Goal: Task Accomplishment & Management: Manage account settings

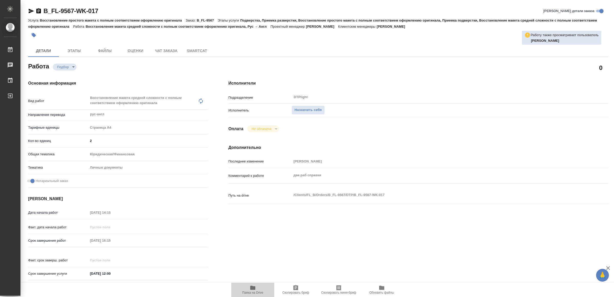
click at [256, 289] on span "Папка на Drive" at bounding box center [252, 289] width 37 height 10
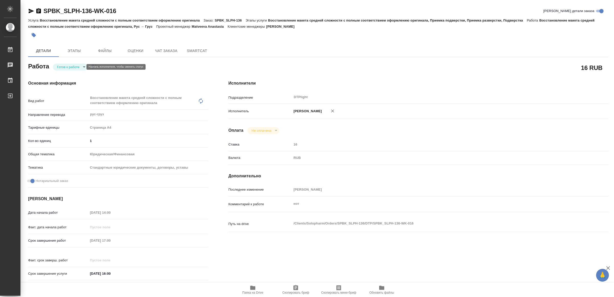
click at [70, 65] on body "🙏 .cls-1 fill:#fff; AWATERA Yamkovenko [PERSON_NAME] Работы Чаты График Выйти S…" at bounding box center [307, 148] width 614 height 297
click at [70, 65] on button "В работе" at bounding box center [65, 67] width 17 height 6
type textarea "x"
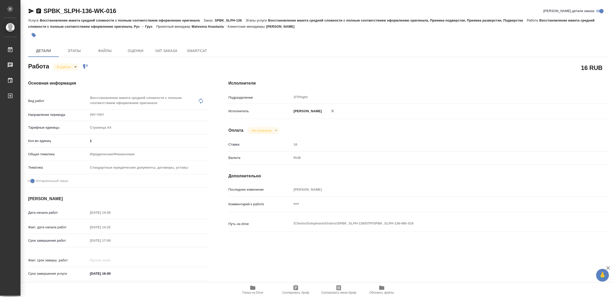
type textarea "x"
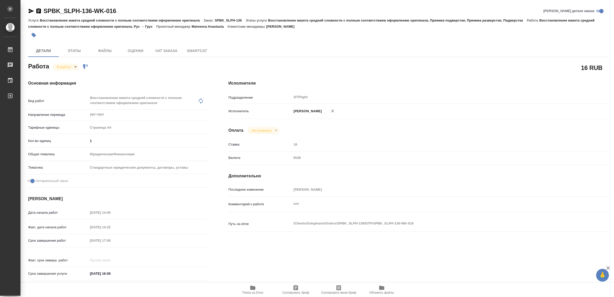
type textarea "x"
click at [31, 11] on icon "button" at bounding box center [31, 11] width 5 height 5
type textarea "x"
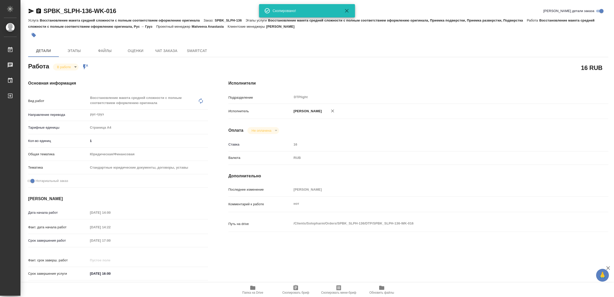
type textarea "x"
click at [258, 292] on span "Папка на Drive" at bounding box center [252, 292] width 21 height 4
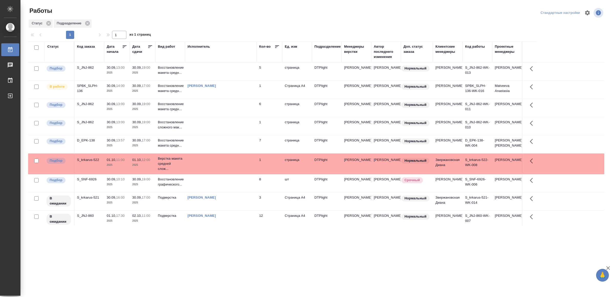
click at [224, 69] on td at bounding box center [221, 71] width 72 height 18
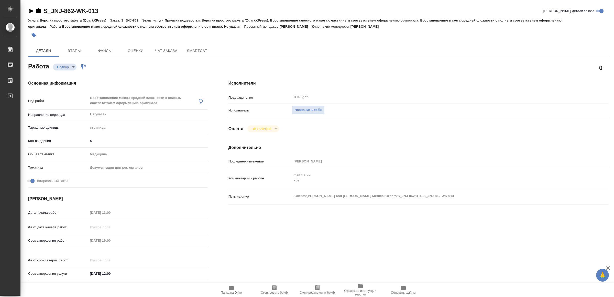
click at [237, 284] on span "Папка на Drive" at bounding box center [231, 289] width 37 height 10
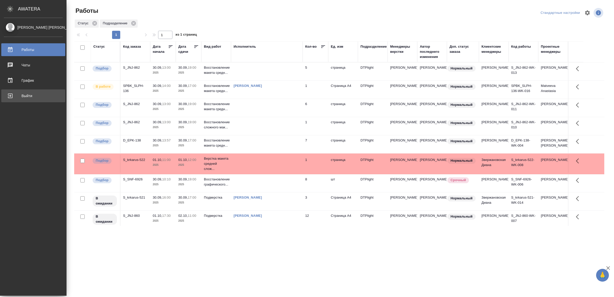
click at [24, 95] on div "Выйти" at bounding box center [33, 96] width 59 height 8
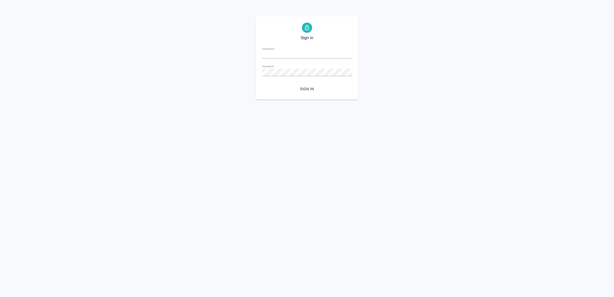
type input "[EMAIL_ADDRESS][DOMAIN_NAME]"
drag, startPoint x: 322, startPoint y: 102, endPoint x: 316, endPoint y: 100, distance: 5.4
click at [321, 100] on html "Sign in Username   * [EMAIL_ADDRESS][DOMAIN_NAME] Password   * urlPath   * / Si…" at bounding box center [307, 50] width 614 height 100
click at [312, 93] on button "Sign in" at bounding box center [307, 88] width 90 height 9
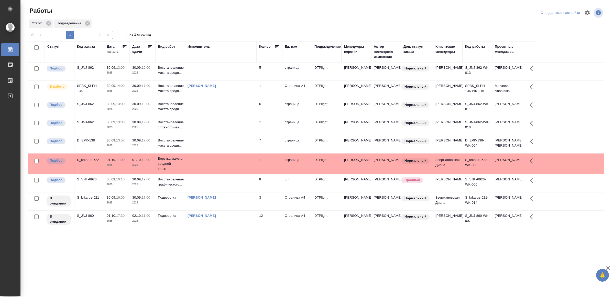
click at [229, 112] on td at bounding box center [221, 108] width 72 height 18
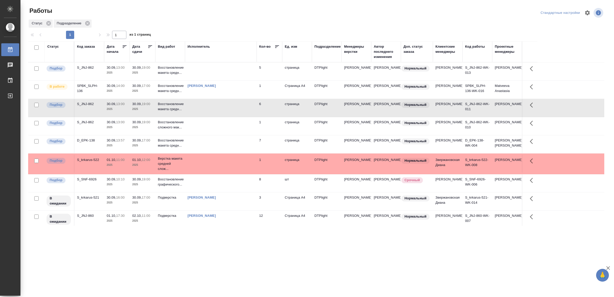
click at [229, 112] on td at bounding box center [221, 108] width 72 height 18
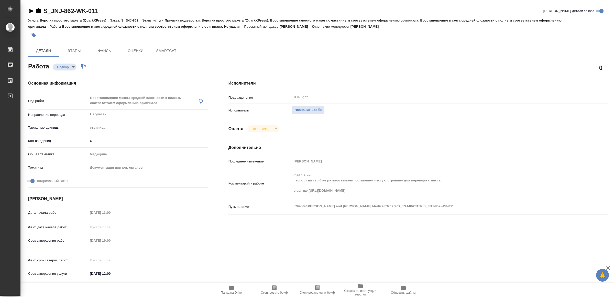
type textarea "x"
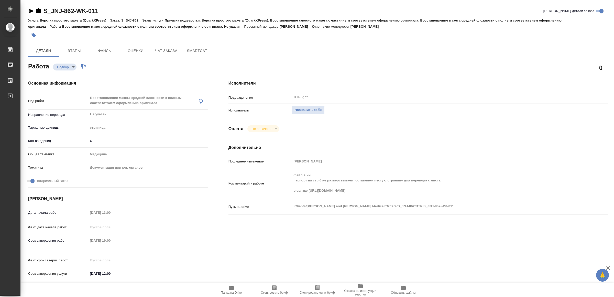
type textarea "x"
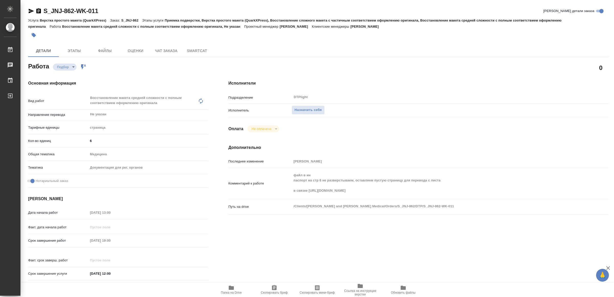
type textarea "x"
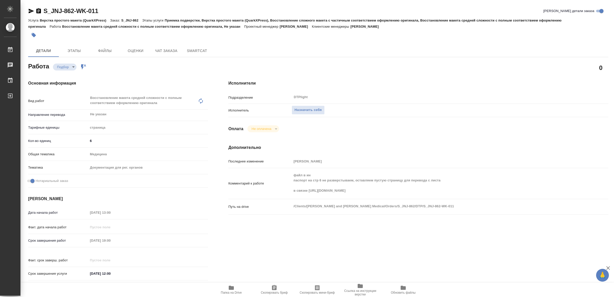
type textarea "x"
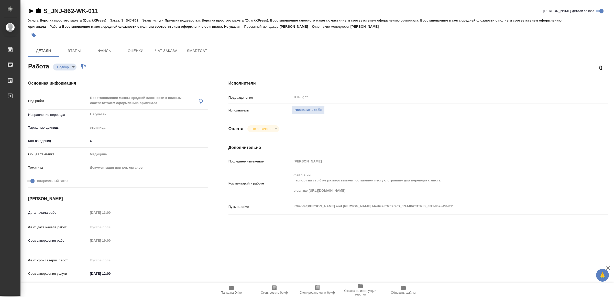
type textarea "x"
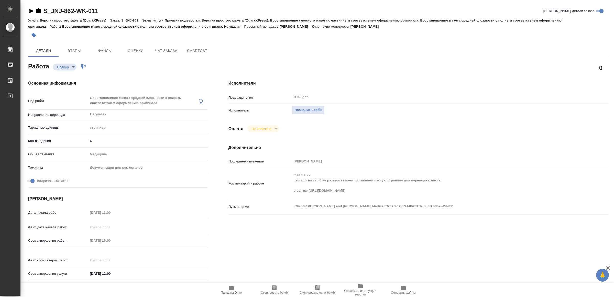
type textarea "x"
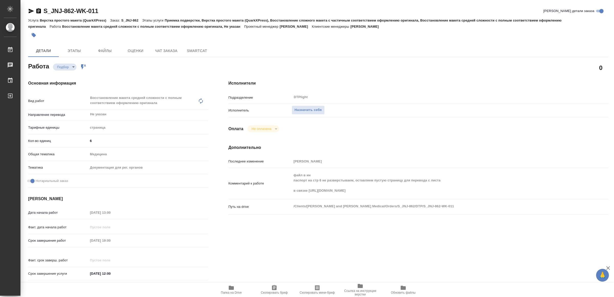
click at [229, 286] on icon "button" at bounding box center [231, 287] width 5 height 4
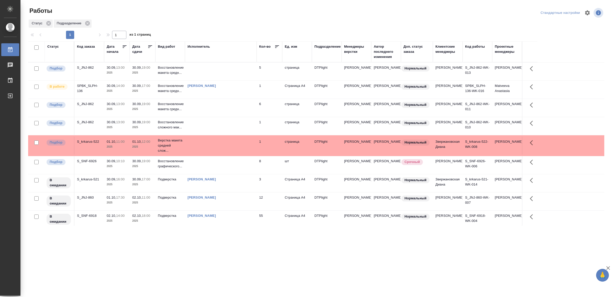
click at [212, 135] on td at bounding box center [221, 126] width 72 height 18
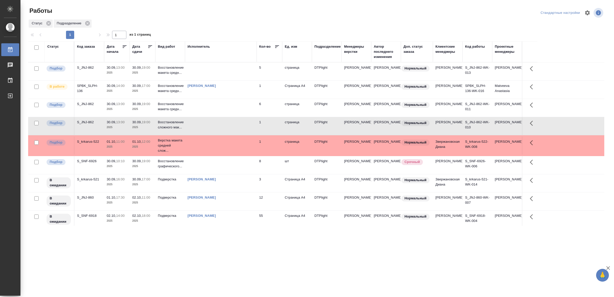
click at [212, 135] on td at bounding box center [221, 126] width 72 height 18
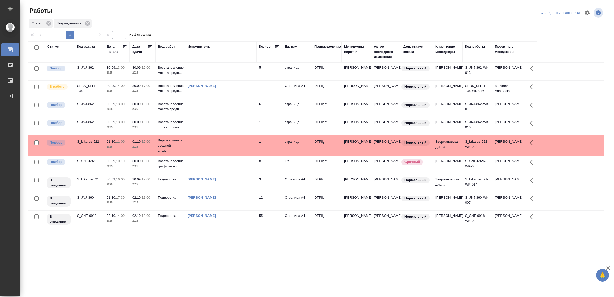
click at [241, 174] on td at bounding box center [221, 165] width 72 height 18
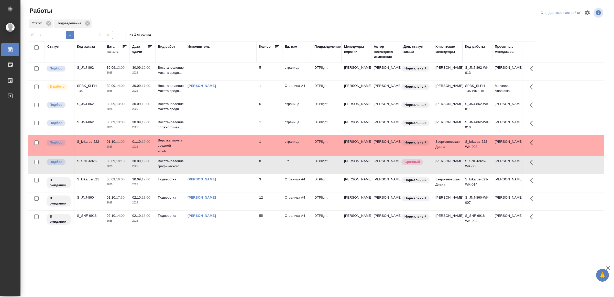
click at [241, 174] on td at bounding box center [221, 165] width 72 height 18
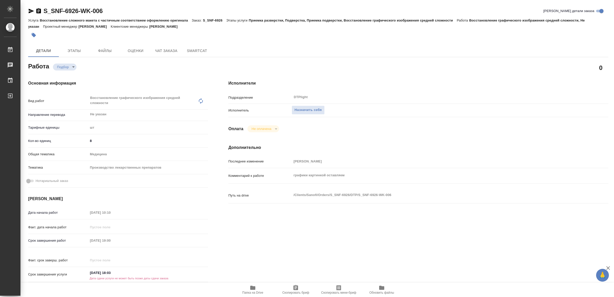
click at [254, 289] on icon "button" at bounding box center [252, 287] width 5 height 4
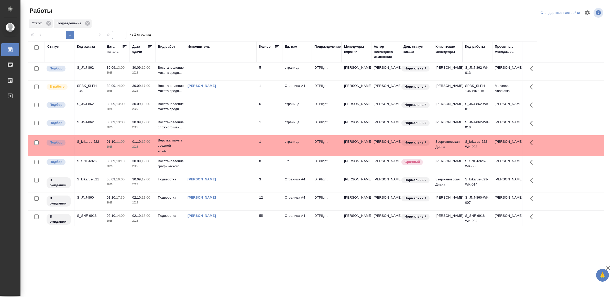
click at [228, 125] on tr "Подбор S_JNJ-862 30.09, 13:00 2025 30.09, 19:00 2025 Восстановление сложного ма…" at bounding box center [316, 126] width 576 height 18
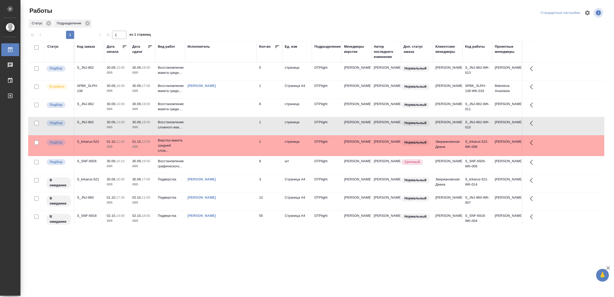
click at [228, 125] on tr "Подбор S_JNJ-862 30.09, 13:00 2025 30.09, 19:00 2025 Восстановление сложного ма…" at bounding box center [316, 126] width 576 height 18
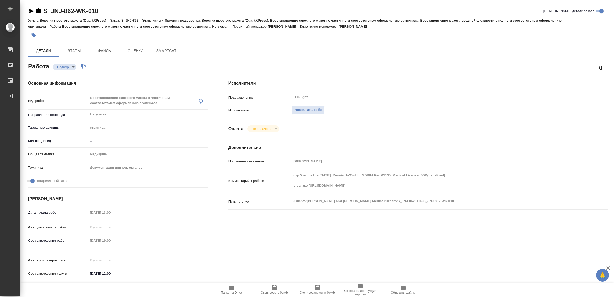
type textarea "x"
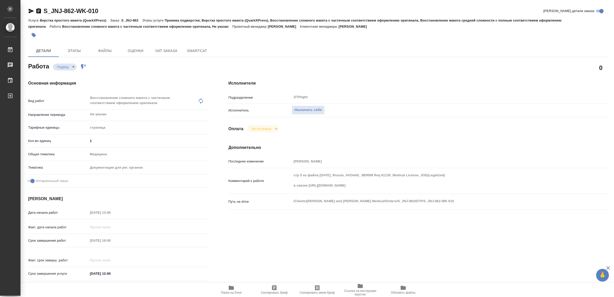
type textarea "x"
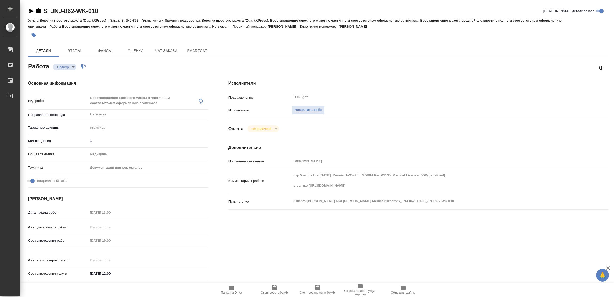
type textarea "x"
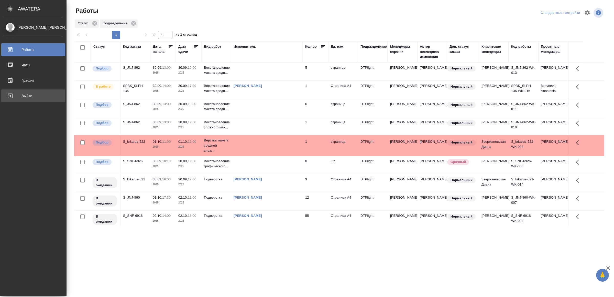
click at [13, 92] on div "Выйти" at bounding box center [33, 96] width 59 height 8
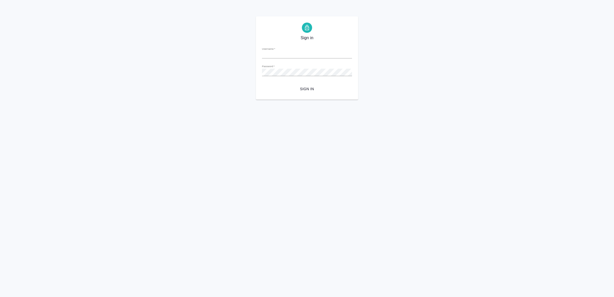
type input "v.yamkovenko@awatera.com"
click at [291, 89] on span "Sign in" at bounding box center [307, 89] width 82 height 6
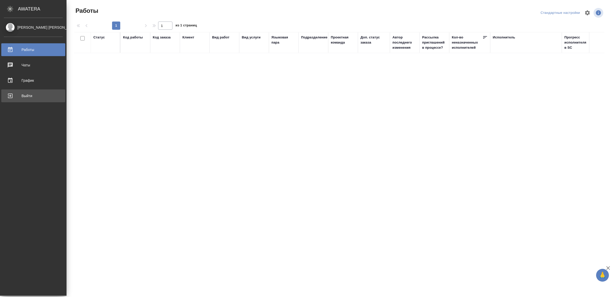
click at [15, 99] on div "Выйти" at bounding box center [33, 96] width 59 height 8
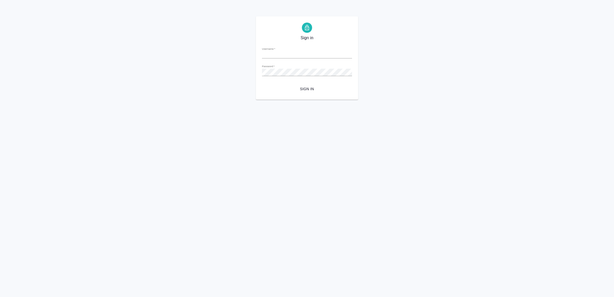
type input "v.yamkovenko@awatera.com"
click at [312, 92] on button "Sign in" at bounding box center [307, 88] width 90 height 9
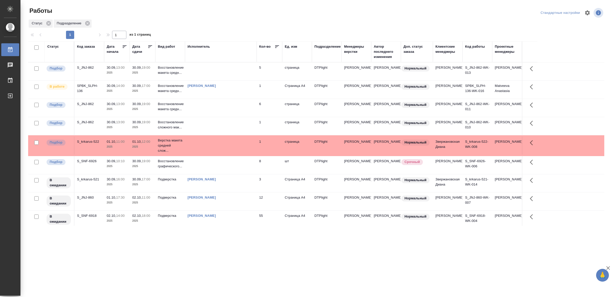
click at [248, 237] on div ".cls-1 fill:#fff; AWATERA Yamkovenko Vera Работы 0 Чаты График Выйти Работы Ста…" at bounding box center [307, 148] width 614 height 297
drag, startPoint x: 255, startPoint y: 226, endPoint x: 257, endPoint y: 216, distance: 10.3
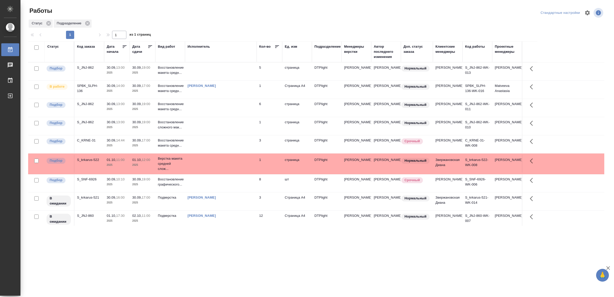
click at [243, 153] on td at bounding box center [221, 144] width 72 height 18
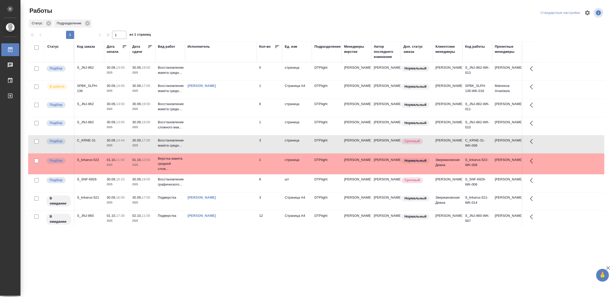
click at [243, 153] on td at bounding box center [221, 144] width 72 height 18
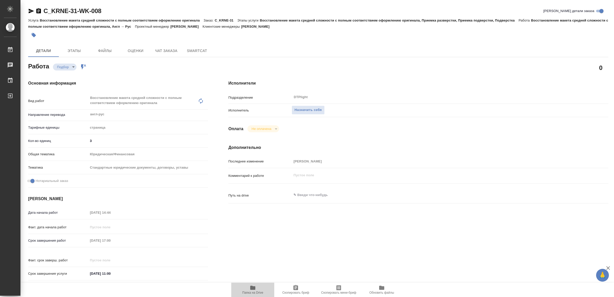
click at [247, 288] on span "Папка на Drive" at bounding box center [252, 289] width 37 height 10
click at [315, 109] on span "Назначить себя" at bounding box center [307, 110] width 27 height 6
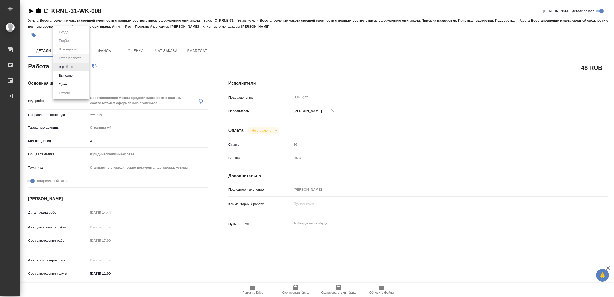
click at [71, 66] on body "🙏 .cls-1 fill:#fff; AWATERA Yamkovenko Vera Работы Чаты График Выйти C_KRNE-31-…" at bounding box center [307, 148] width 614 height 297
click at [71, 66] on button "В работе" at bounding box center [65, 67] width 17 height 6
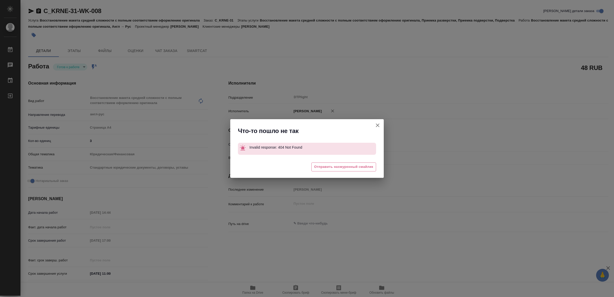
type textarea "x"
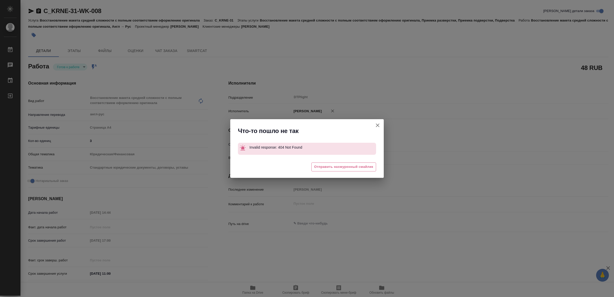
type textarea "x"
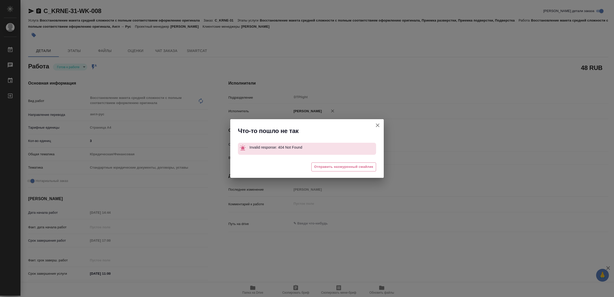
type textarea "x"
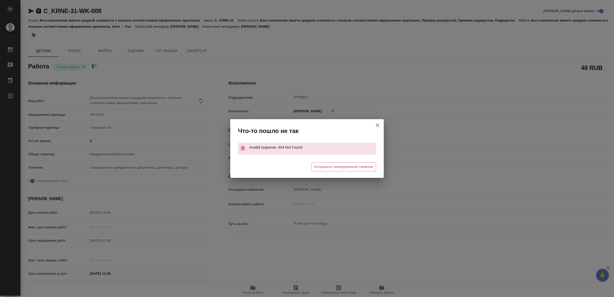
click at [376, 125] on icon "button" at bounding box center [378, 125] width 6 height 6
type textarea "x"
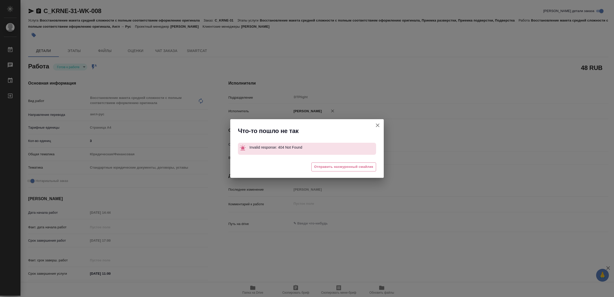
type textarea "x"
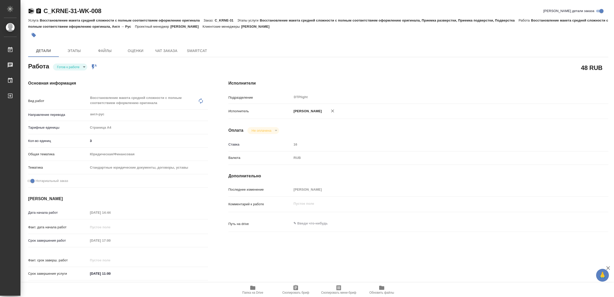
click at [32, 10] on icon "button" at bounding box center [31, 11] width 6 height 6
click at [73, 66] on body "🙏 .cls-1 fill:#fff; AWATERA Yamkovenko Vera Работы 0 Чаты График Выйти C_KRNE-3…" at bounding box center [307, 148] width 614 height 297
click at [73, 66] on button "В работе" at bounding box center [65, 67] width 17 height 6
type textarea "x"
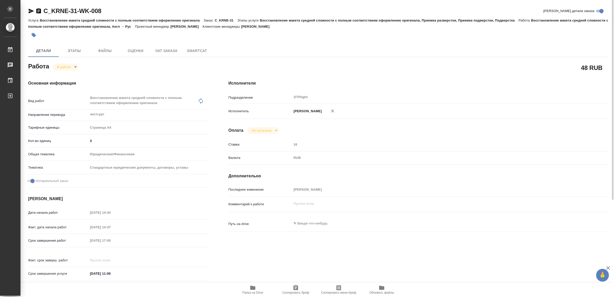
type textarea "x"
click at [32, 12] on icon "button" at bounding box center [31, 11] width 6 height 6
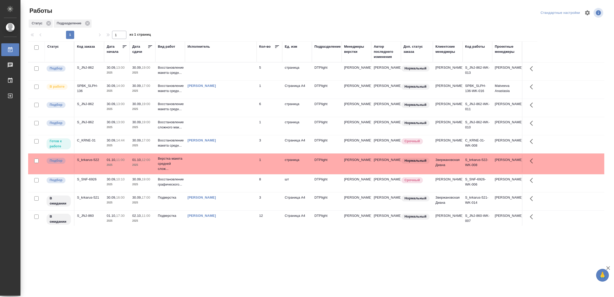
scroll to position [59, 0]
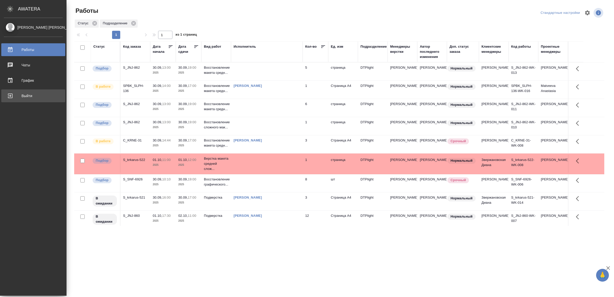
click at [18, 95] on div "Выйти" at bounding box center [33, 96] width 59 height 8
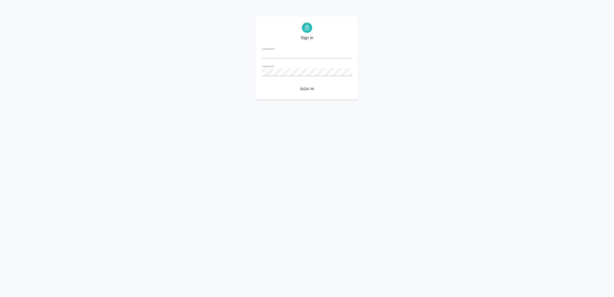
type input "[EMAIL_ADDRESS][DOMAIN_NAME]"
click at [317, 86] on span "Sign in" at bounding box center [307, 89] width 82 height 6
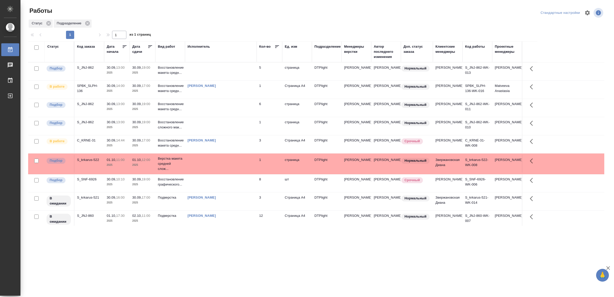
click at [236, 88] on div "[PERSON_NAME]" at bounding box center [221, 85] width 67 height 5
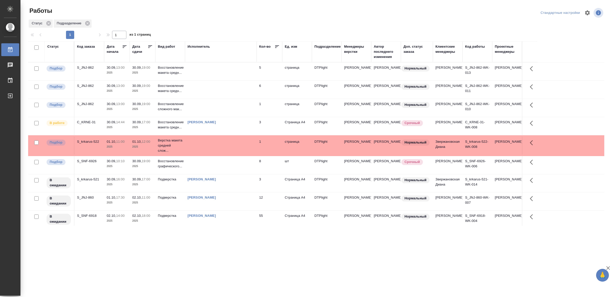
drag, startPoint x: 184, startPoint y: 244, endPoint x: 188, endPoint y: 236, distance: 9.3
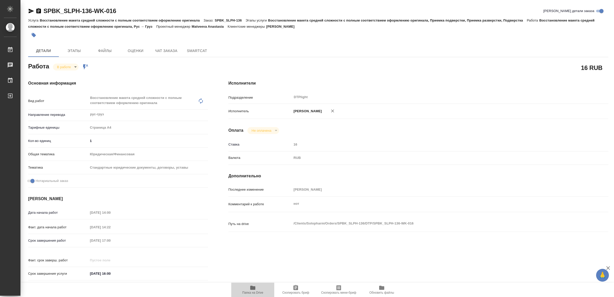
click at [247, 290] on span "Папка на Drive" at bounding box center [252, 292] width 21 height 4
click at [31, 13] on icon "button" at bounding box center [31, 11] width 6 height 6
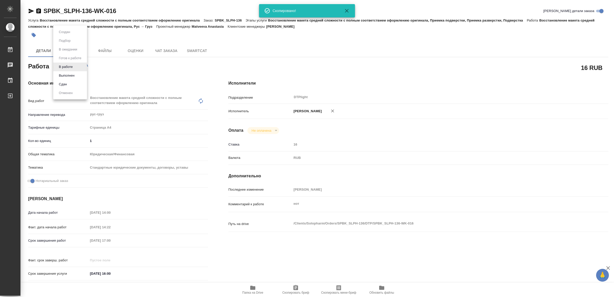
click at [63, 65] on body "🙏 .cls-1 fill:#fff; AWATERA Yamkovenko Vera Работы 0 Чаты График Выйти SPBK_SLP…" at bounding box center [307, 148] width 614 height 297
click at [196, 155] on div at bounding box center [307, 148] width 614 height 297
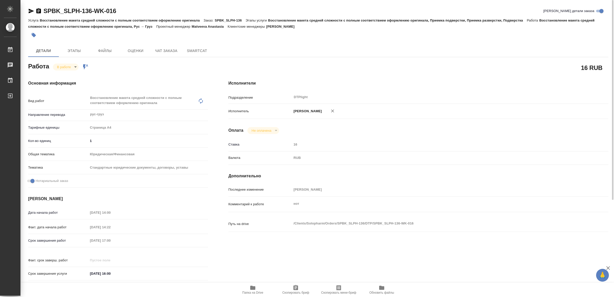
click at [66, 65] on body "🙏 .cls-1 fill:#fff; AWATERA Yamkovenko Vera Работы 0 Чаты График Выйти SPBK_SLP…" at bounding box center [307, 148] width 614 height 297
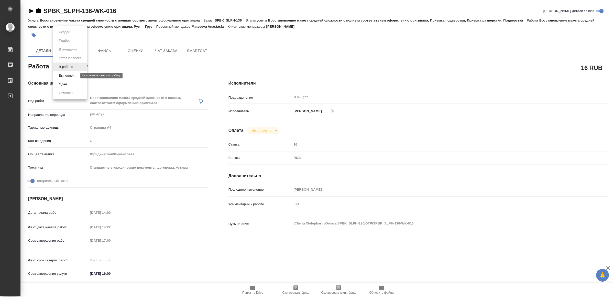
click at [69, 73] on button "Выполнен" at bounding box center [66, 76] width 19 height 6
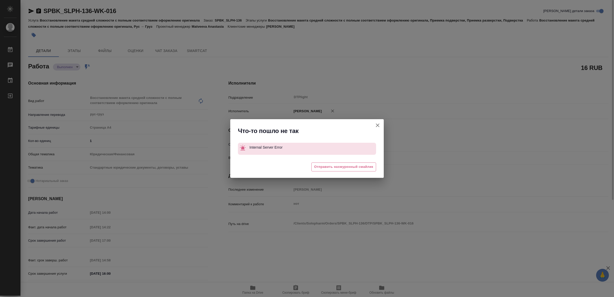
type textarea "x"
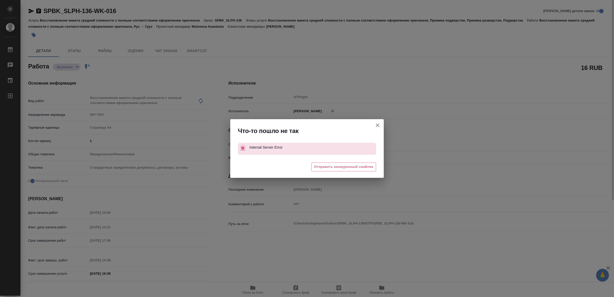
type textarea "x"
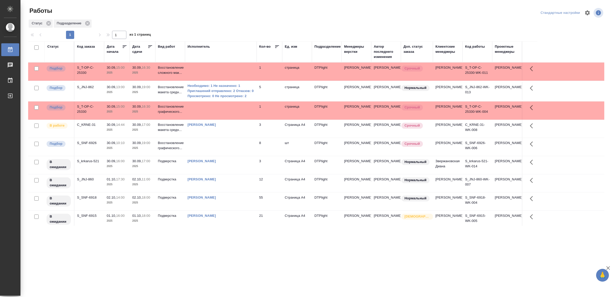
click at [232, 70] on td at bounding box center [221, 71] width 72 height 18
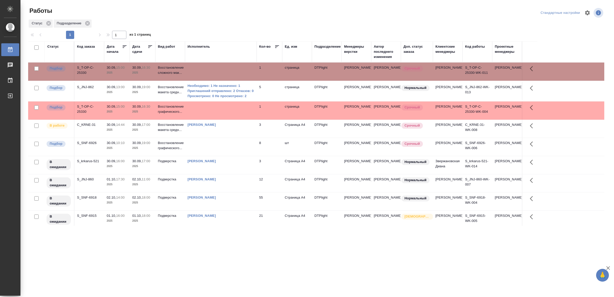
click at [232, 70] on td at bounding box center [221, 71] width 72 height 18
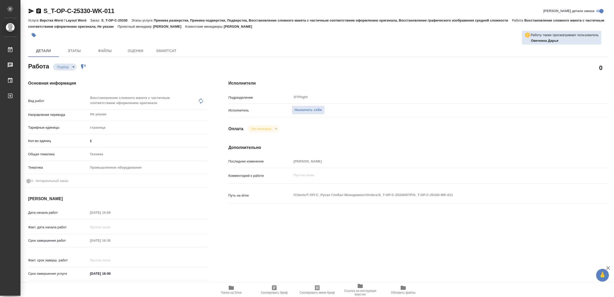
click at [237, 290] on span "Папка на Drive" at bounding box center [231, 292] width 21 height 4
click at [300, 108] on span "Назначить себя" at bounding box center [307, 110] width 27 height 6
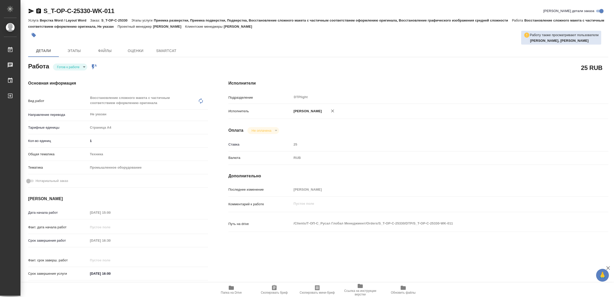
type textarea "x"
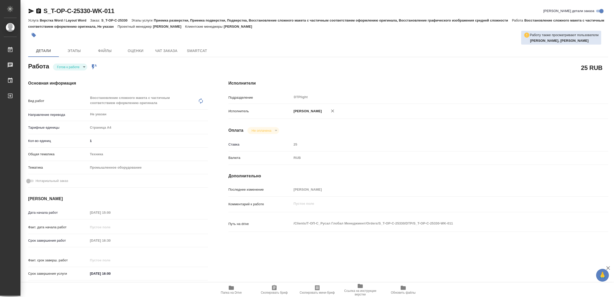
type textarea "x"
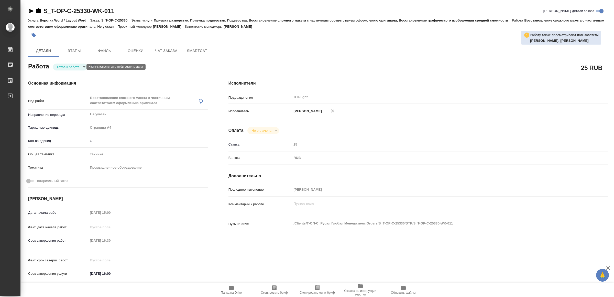
click at [78, 66] on body "🙏 .cls-1 fill:#fff; AWATERA Yamkovenko Vera Работы Чаты График Выйти S_T-OP-C-2…" at bounding box center [307, 148] width 614 height 297
type textarea "x"
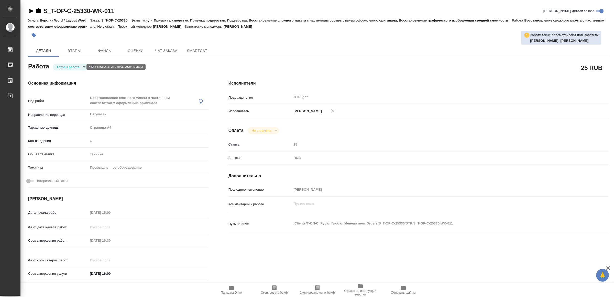
type textarea "x"
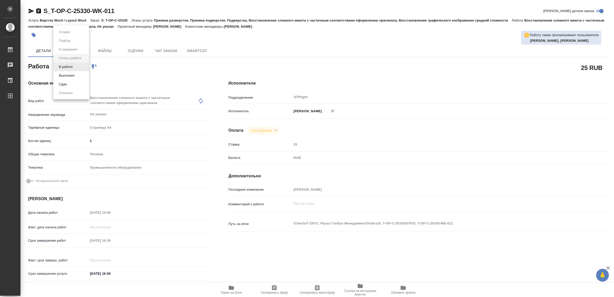
click at [78, 66] on li "В работе" at bounding box center [71, 66] width 36 height 9
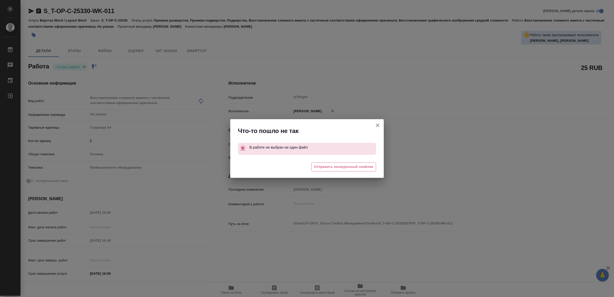
type textarea "x"
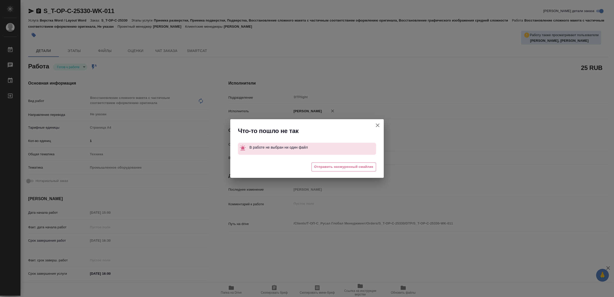
type textarea "x"
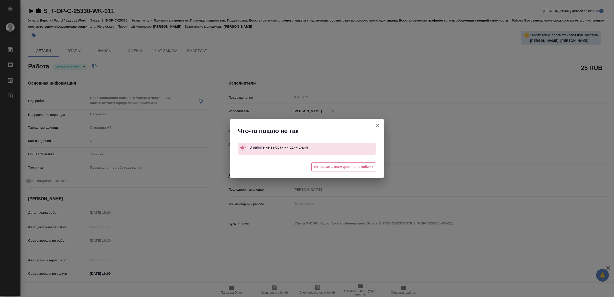
type textarea "x"
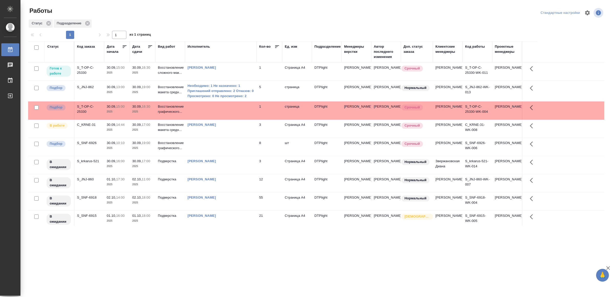
click at [235, 72] on td "[PERSON_NAME]" at bounding box center [221, 71] width 72 height 18
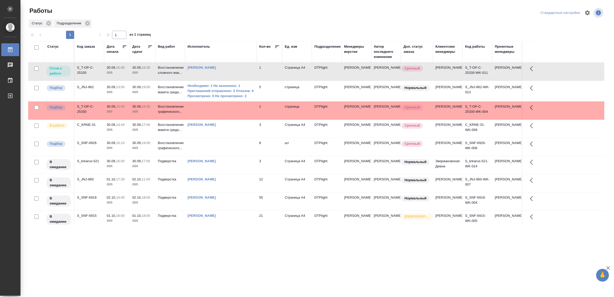
click at [235, 72] on td "[PERSON_NAME]" at bounding box center [221, 71] width 72 height 18
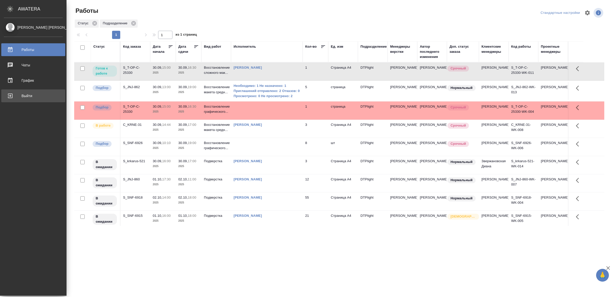
click at [14, 93] on div "Выйти" at bounding box center [33, 96] width 59 height 8
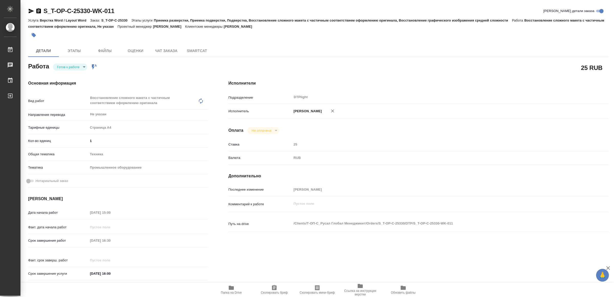
click at [29, 11] on icon "button" at bounding box center [31, 11] width 6 height 6
click at [31, 9] on icon "button" at bounding box center [31, 11] width 6 height 6
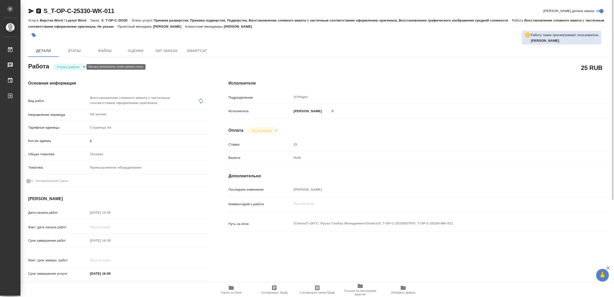
click at [69, 67] on body "🙏 .cls-1 fill:#fff; AWATERA Yamkovenko Vera Работы 0 Чаты График Выйти S_T-OP-C…" at bounding box center [307, 148] width 614 height 297
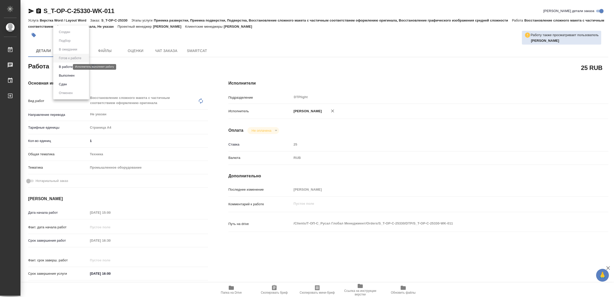
click at [68, 65] on button "В работе" at bounding box center [65, 67] width 17 height 6
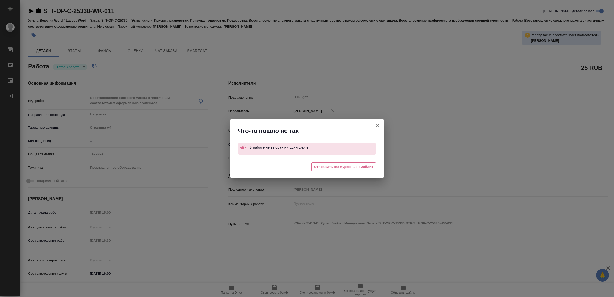
type textarea "x"
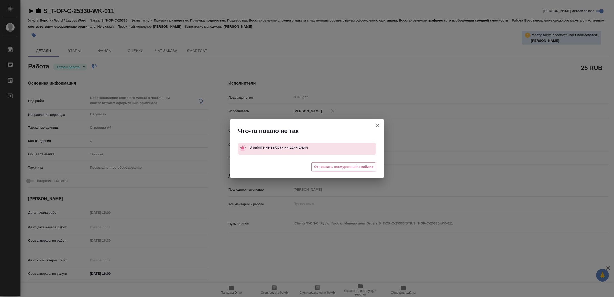
click at [378, 123] on icon "button" at bounding box center [378, 125] width 6 height 6
type textarea "x"
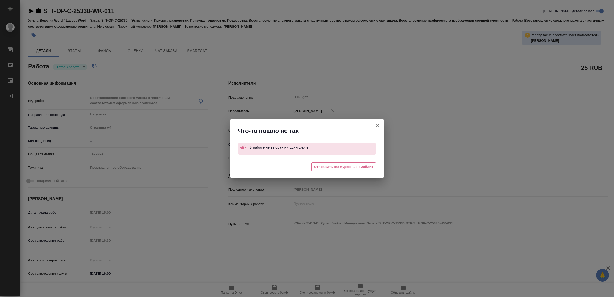
type textarea "x"
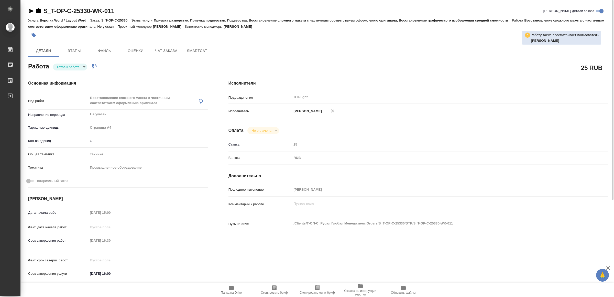
click at [29, 8] on icon "button" at bounding box center [31, 11] width 6 height 6
click at [75, 64] on body "🙏 .cls-1 fill:#fff; AWATERA Yamkovenko Vera Работы 0 Чаты График Выйти S_T-OP-C…" at bounding box center [307, 148] width 614 height 297
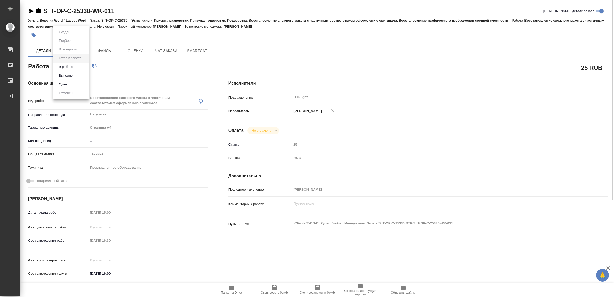
click at [75, 64] on li "В работе" at bounding box center [71, 66] width 36 height 9
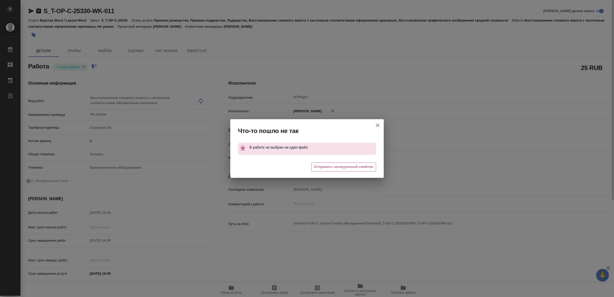
type textarea "x"
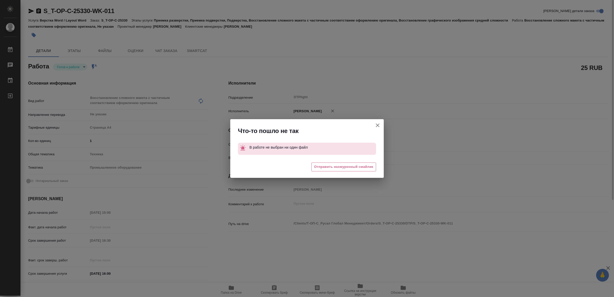
click at [378, 125] on icon "button" at bounding box center [378, 125] width 6 height 6
type textarea "x"
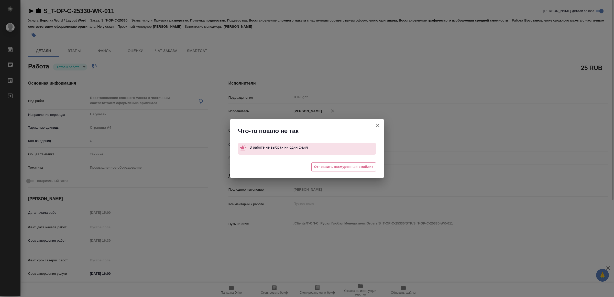
type textarea "x"
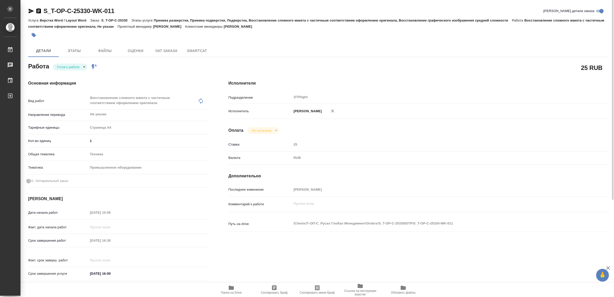
click at [231, 287] on icon "button" at bounding box center [231, 287] width 5 height 4
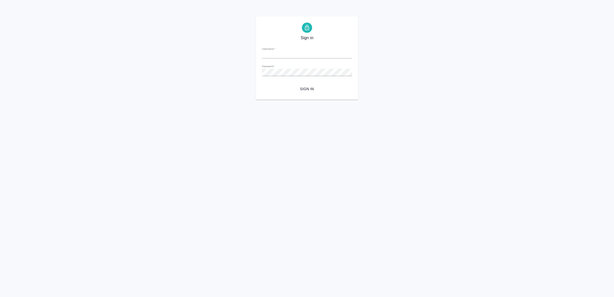
type input "[EMAIL_ADDRESS][DOMAIN_NAME]"
click at [316, 87] on span "Sign in" at bounding box center [307, 89] width 82 height 6
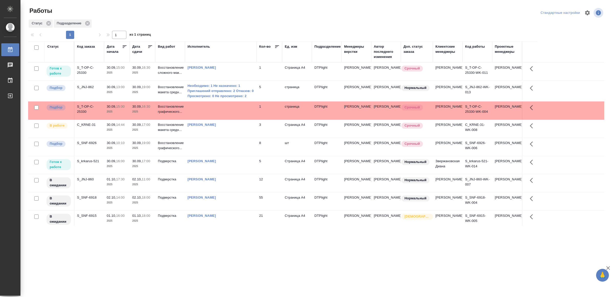
click at [236, 127] on div "[PERSON_NAME]" at bounding box center [221, 124] width 67 height 5
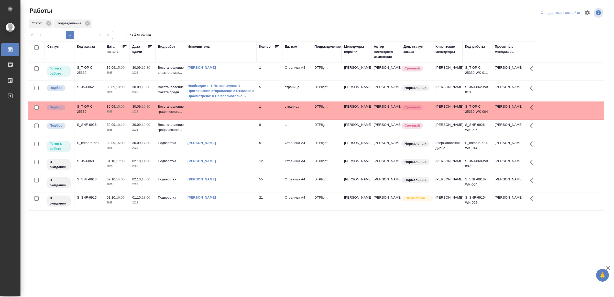
click at [240, 153] on td "[PERSON_NAME]" at bounding box center [221, 147] width 72 height 18
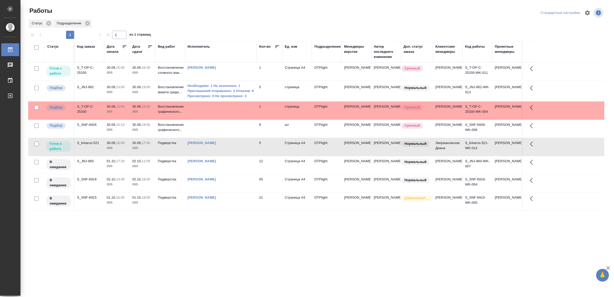
click at [240, 153] on td "[PERSON_NAME]" at bounding box center [221, 147] width 72 height 18
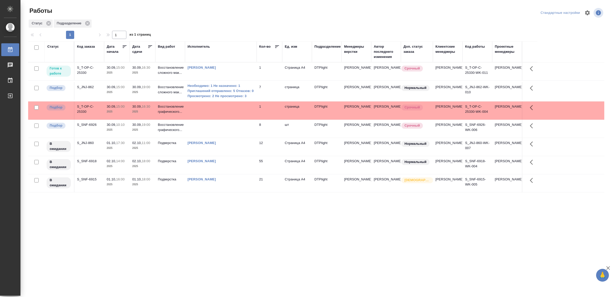
click at [243, 72] on td "[PERSON_NAME]" at bounding box center [221, 71] width 72 height 18
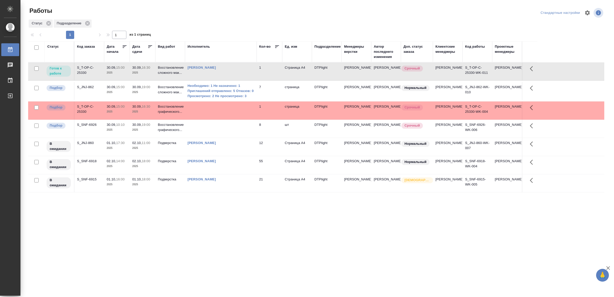
click at [243, 72] on td "[PERSON_NAME]" at bounding box center [221, 71] width 72 height 18
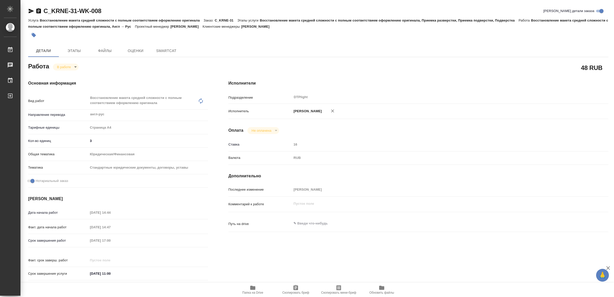
type textarea "x"
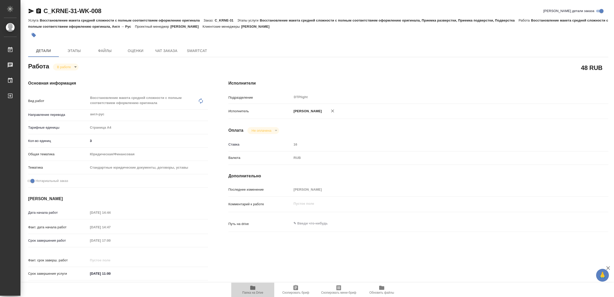
click at [255, 289] on icon "button" at bounding box center [252, 287] width 5 height 4
type textarea "x"
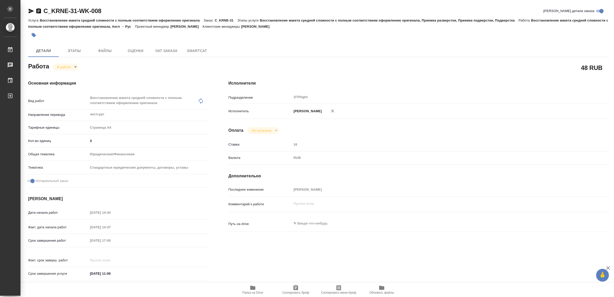
type textarea "x"
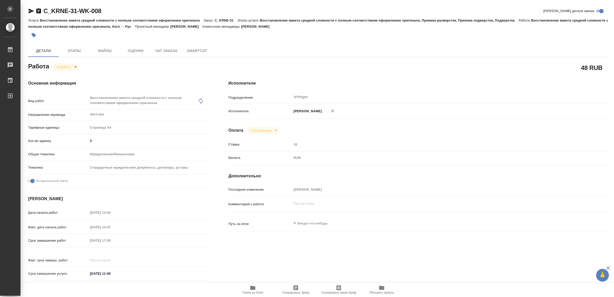
type textarea "x"
drag, startPoint x: 29, startPoint y: 10, endPoint x: 52, endPoint y: 29, distance: 29.5
click at [29, 10] on icon "button" at bounding box center [31, 11] width 5 height 5
click at [72, 68] on body "🙏 .cls-1 fill:#fff; AWATERA Yamkovenko Vera Работы 0 Чаты График Выйти C_KRNE-3…" at bounding box center [307, 148] width 614 height 297
click at [72, 76] on button "Выполнен" at bounding box center [66, 76] width 19 height 6
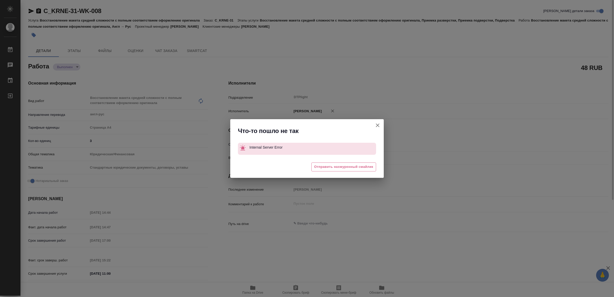
type textarea "x"
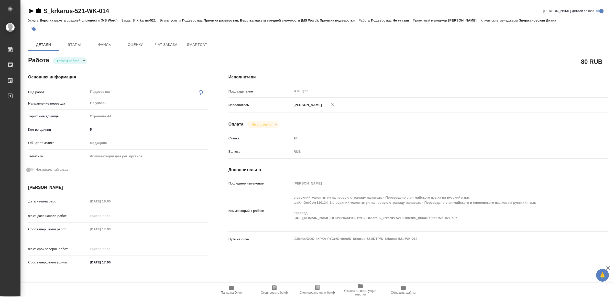
click at [233, 290] on icon "button" at bounding box center [231, 287] width 6 height 6
click at [64, 61] on body "🙏 .cls-1 fill:#fff; AWATERA Yamkovenko Vera Работы 0 Чаты График Выйти S_krkaru…" at bounding box center [307, 148] width 614 height 297
click at [65, 61] on button "В работе" at bounding box center [65, 61] width 17 height 6
click at [229, 290] on icon "button" at bounding box center [231, 287] width 6 height 6
type textarea "x"
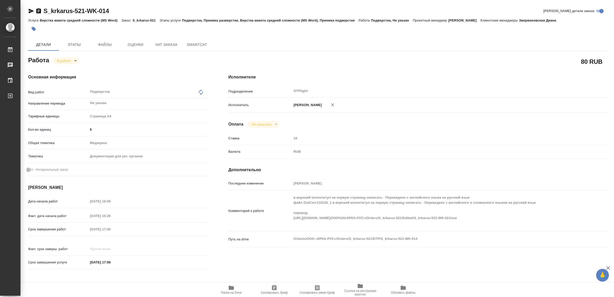
type textarea "x"
click at [32, 9] on icon "button" at bounding box center [31, 11] width 6 height 6
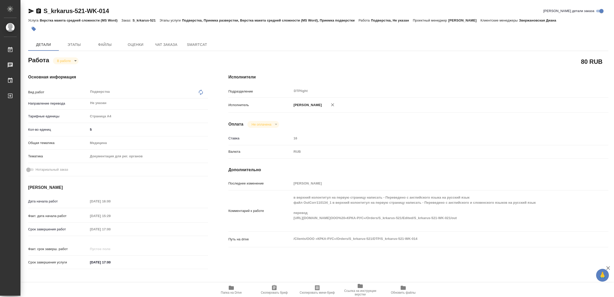
click at [32, 9] on icon "button" at bounding box center [31, 11] width 6 height 6
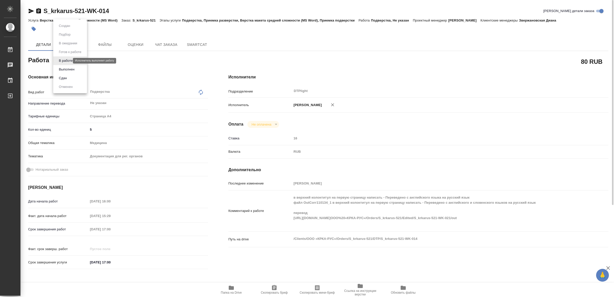
click at [68, 60] on body "🙏 .cls-1 fill:#fff; AWATERA Yamkovenko Vera Работы 0 Чаты График Выйти S_krkaru…" at bounding box center [307, 148] width 614 height 297
click at [75, 67] on button "Выполнен" at bounding box center [66, 70] width 19 height 6
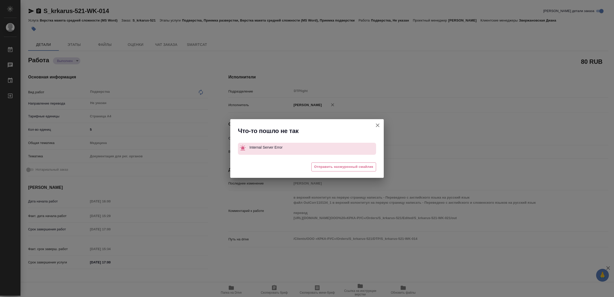
type textarea "x"
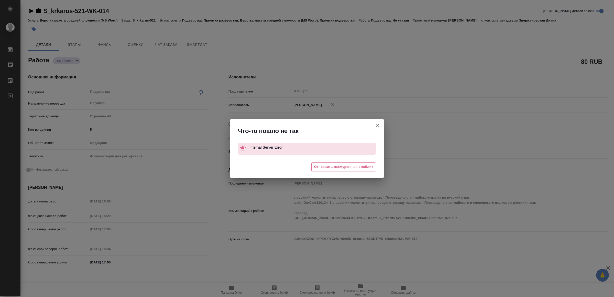
click at [30, 10] on div "Что-то пошло не так Internal Server Error 😩 Отправить нахмуренный смайлик" at bounding box center [307, 148] width 614 height 297
type textarea "x"
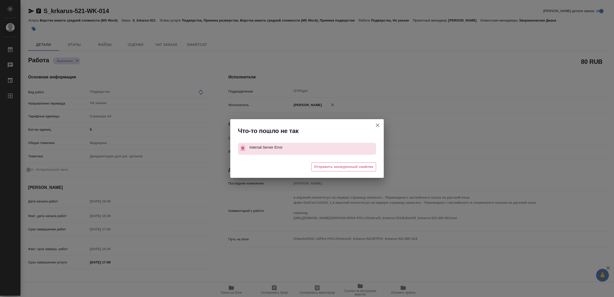
type textarea "x"
click at [376, 124] on icon "button" at bounding box center [378, 125] width 6 height 6
type textarea "x"
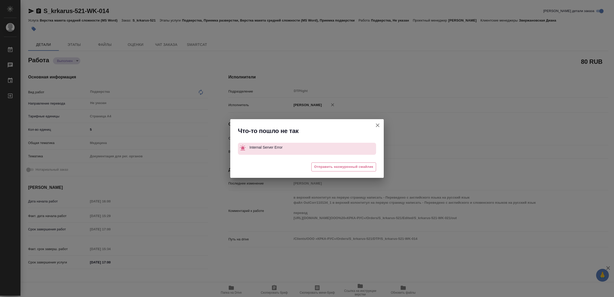
type textarea "x"
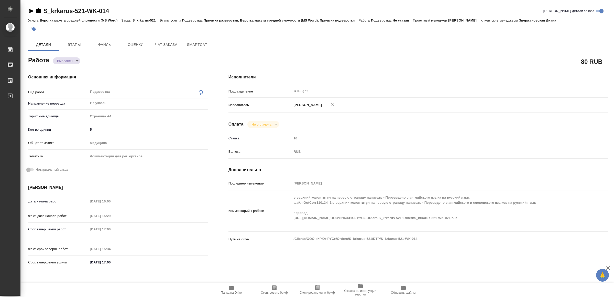
type textarea "x"
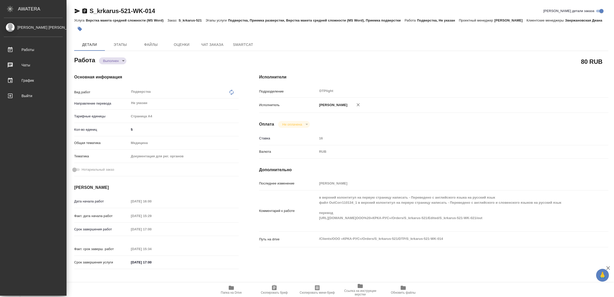
type textarea "x"
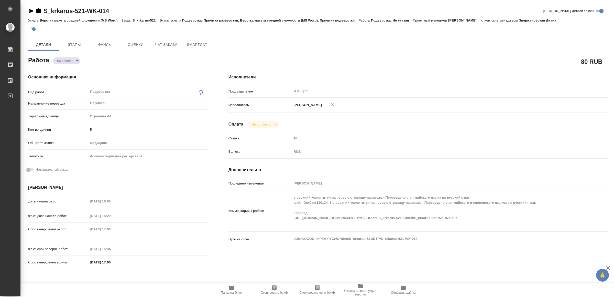
click at [32, 9] on icon "button" at bounding box center [31, 11] width 6 height 6
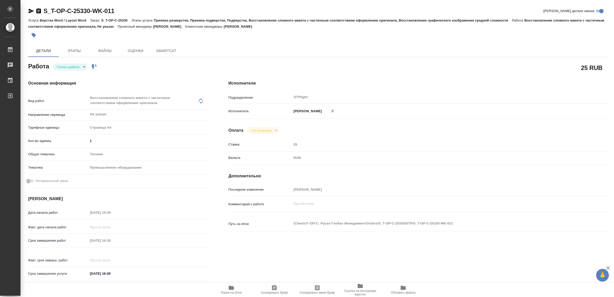
click at [81, 67] on body "🙏 .cls-1 fill:#fff; AWATERA Yamkovenko [PERSON_NAME] Работы Чаты График Выйти S…" at bounding box center [307, 148] width 614 height 297
click at [81, 67] on li "В работе" at bounding box center [71, 66] width 36 height 9
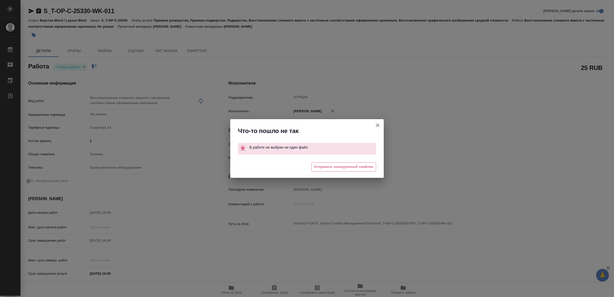
type textarea "x"
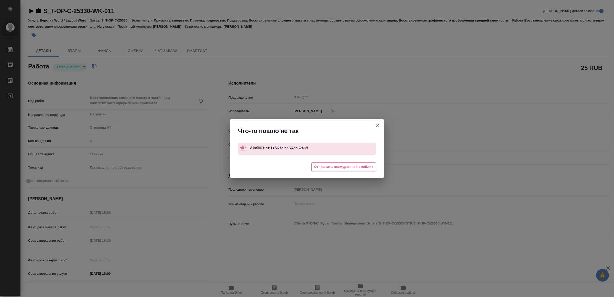
type textarea "x"
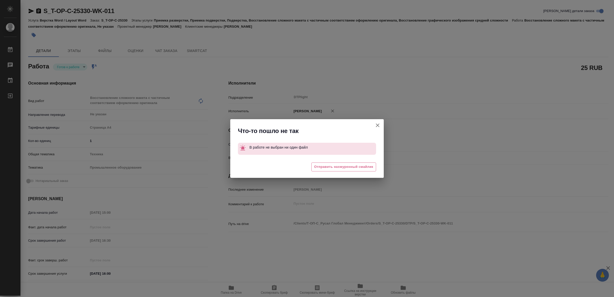
type textarea "x"
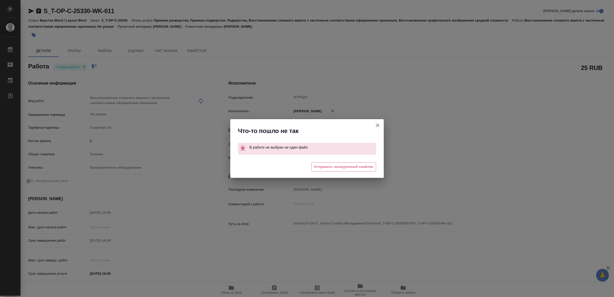
click at [378, 125] on icon "button" at bounding box center [378, 125] width 4 height 4
type textarea "x"
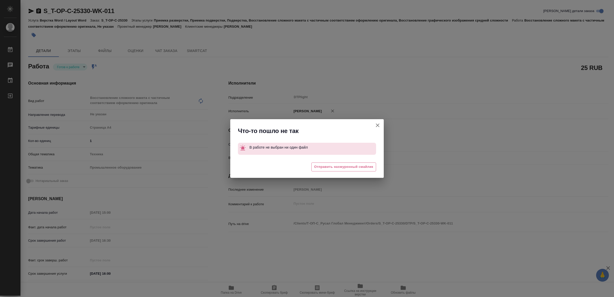
type textarea "x"
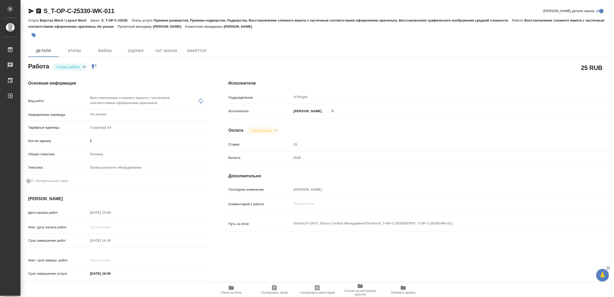
type textarea "x"
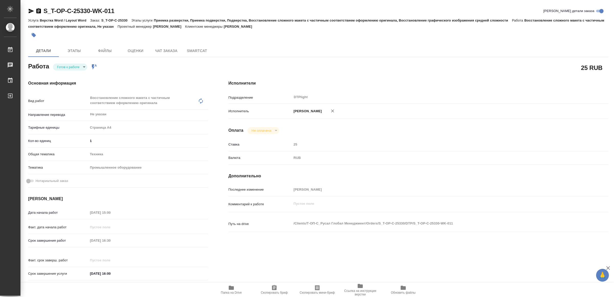
type textarea "x"
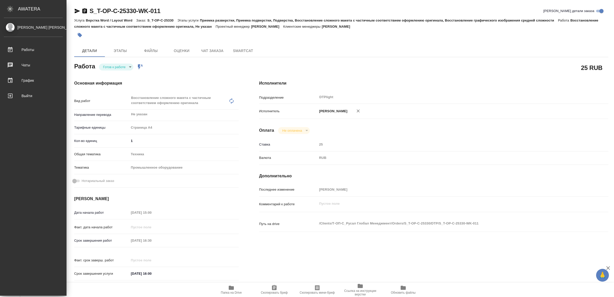
type textarea "x"
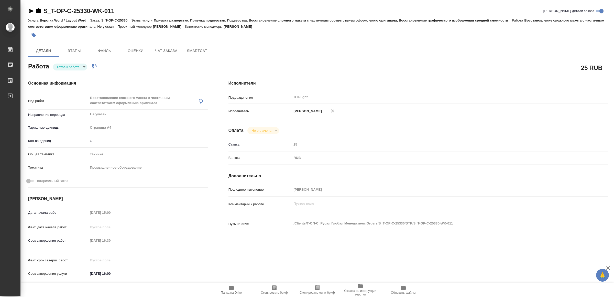
click at [69, 66] on body "🙏 .cls-1 fill:#fff; AWATERA Yamkovenko Vera Работы 0 Чаты График Выйти S_T-OP-C…" at bounding box center [307, 148] width 614 height 297
click at [69, 66] on button "В работе" at bounding box center [65, 67] width 17 height 6
type textarea "x"
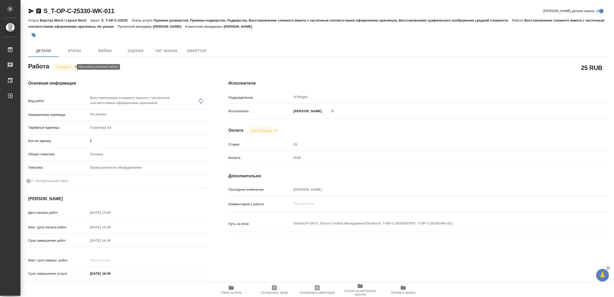
type textarea "x"
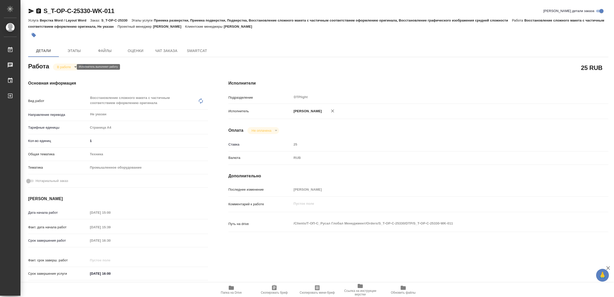
type textarea "x"
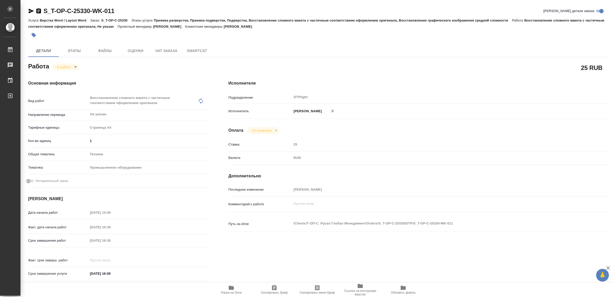
type textarea "x"
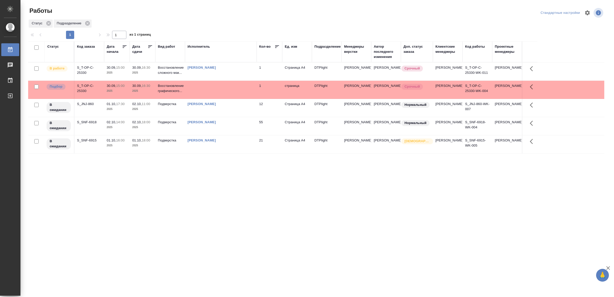
click at [252, 143] on div "[PERSON_NAME]" at bounding box center [221, 140] width 67 height 5
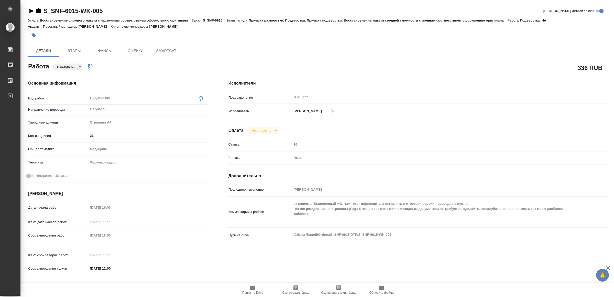
type textarea "x"
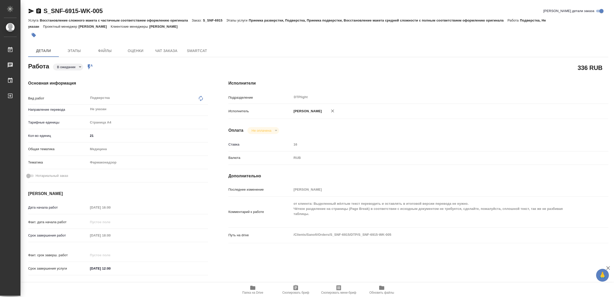
type textarea "x"
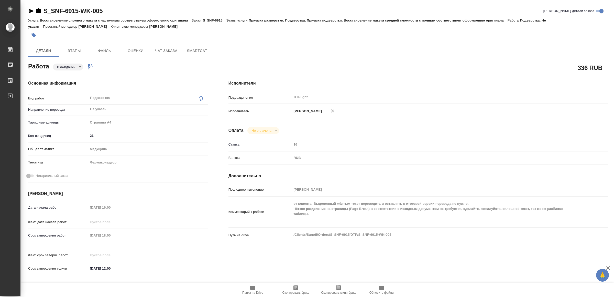
type textarea "x"
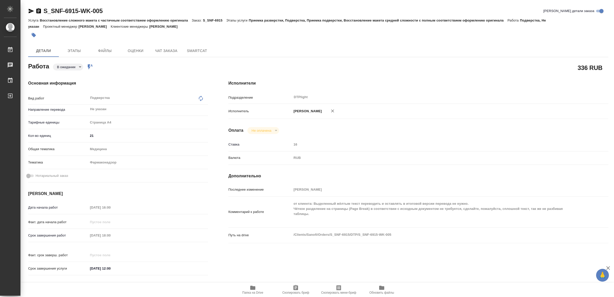
click at [258, 287] on span "Папка на Drive" at bounding box center [252, 289] width 37 height 10
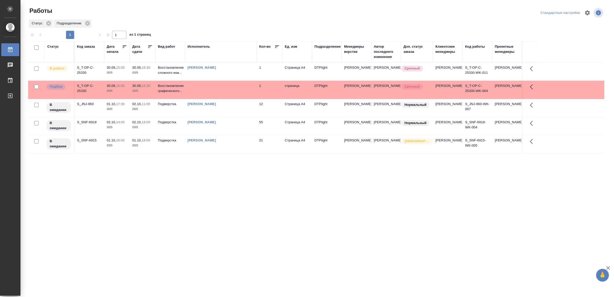
click at [243, 94] on td at bounding box center [221, 90] width 72 height 18
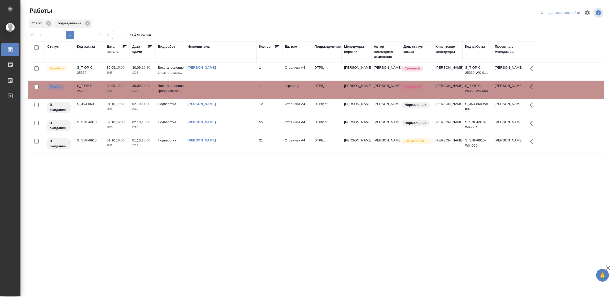
click at [241, 73] on td "Ямковенко Вера" at bounding box center [221, 71] width 72 height 18
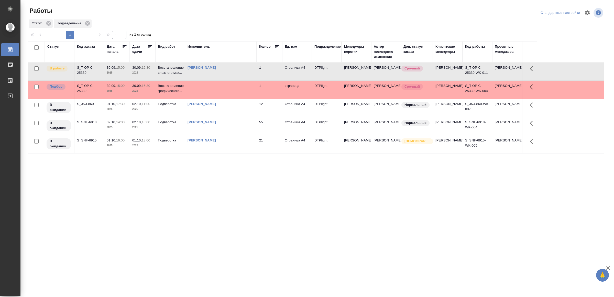
click at [241, 73] on td "Ямковенко Вера" at bounding box center [221, 71] width 72 height 18
click at [245, 95] on td at bounding box center [221, 90] width 72 height 18
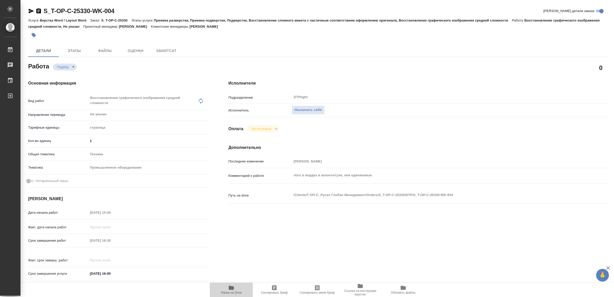
click at [235, 287] on span "Папка на Drive" at bounding box center [231, 289] width 37 height 10
click at [236, 290] on span "Папка на Drive" at bounding box center [231, 289] width 37 height 10
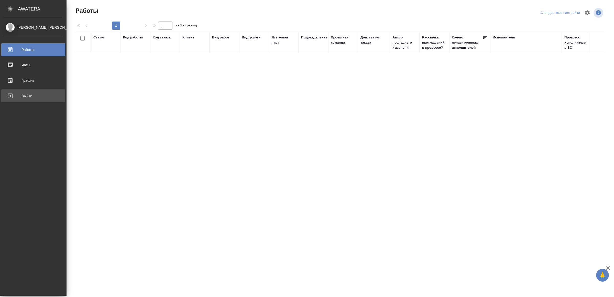
click at [21, 94] on div "Выйти" at bounding box center [33, 96] width 59 height 8
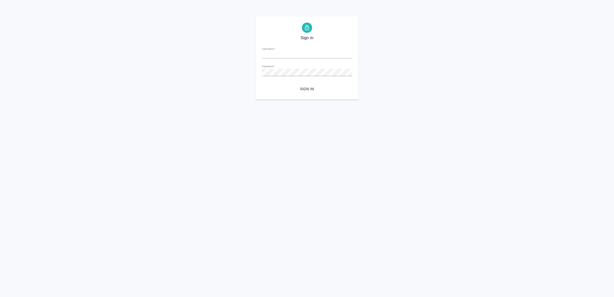
type input "[EMAIL_ADDRESS][DOMAIN_NAME]"
click at [305, 90] on span "Sign in" at bounding box center [307, 89] width 82 height 6
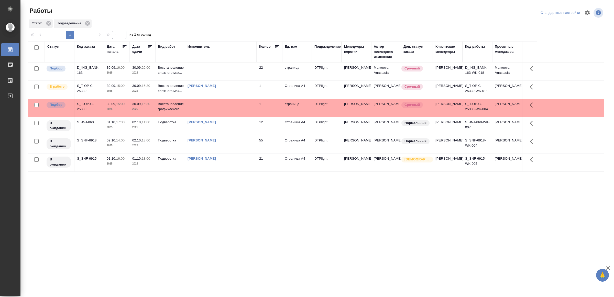
click at [232, 71] on td at bounding box center [221, 71] width 72 height 18
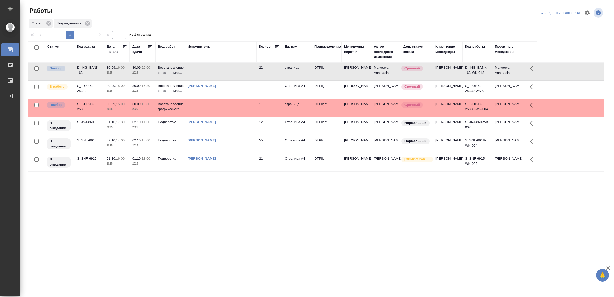
click at [232, 71] on td at bounding box center [221, 71] width 72 height 18
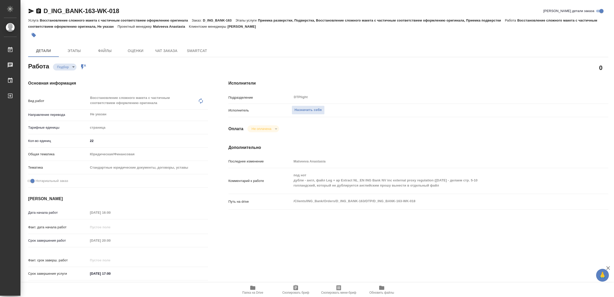
click at [249, 287] on span "Папка на Drive" at bounding box center [252, 289] width 37 height 10
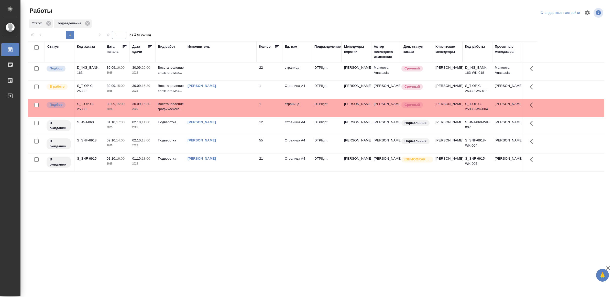
click at [237, 86] on td "[PERSON_NAME]" at bounding box center [221, 90] width 72 height 18
click at [238, 86] on td "[PERSON_NAME]" at bounding box center [221, 90] width 72 height 18
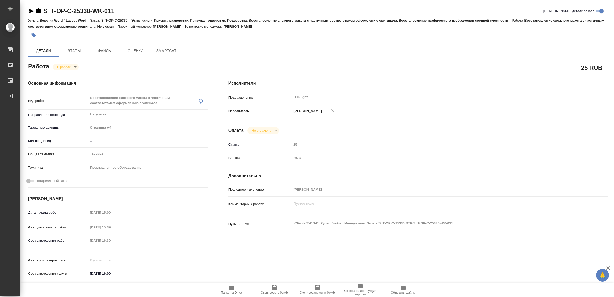
type textarea "x"
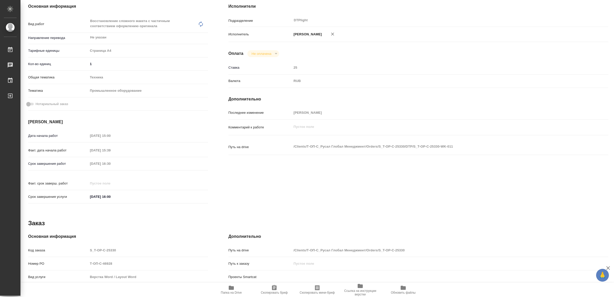
scroll to position [145, 0]
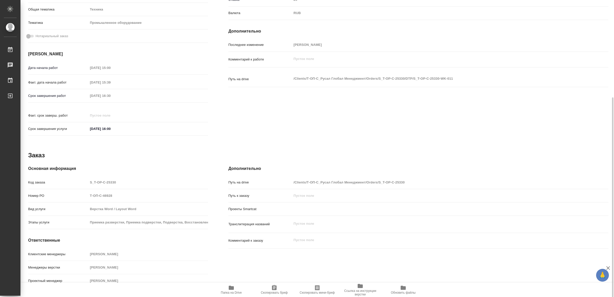
type textarea "x"
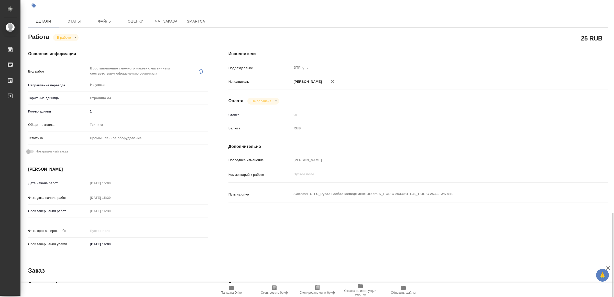
scroll to position [0, 0]
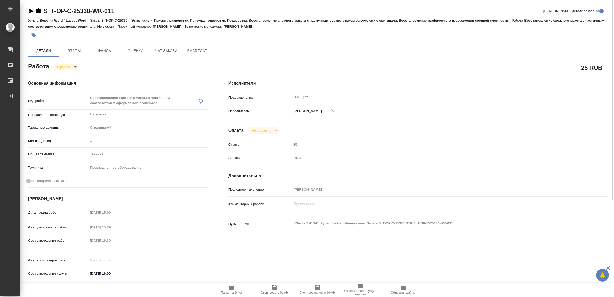
type textarea "x"
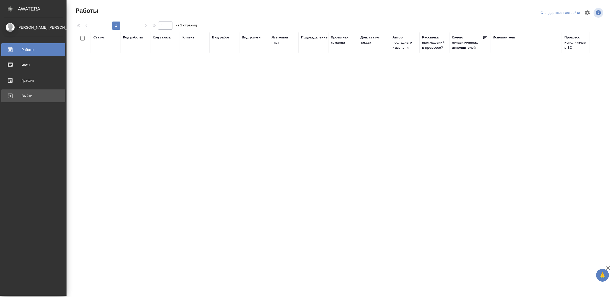
click at [13, 95] on div "Выйти" at bounding box center [33, 96] width 59 height 8
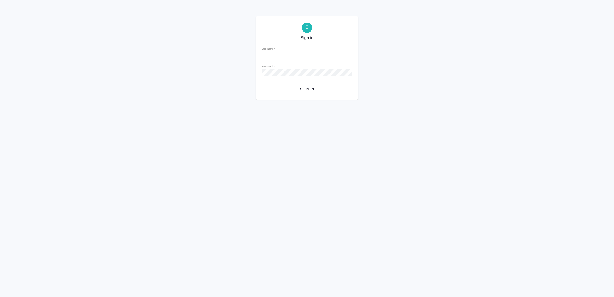
type input "[EMAIL_ADDRESS][DOMAIN_NAME]"
click at [312, 86] on span "Sign in" at bounding box center [307, 89] width 82 height 6
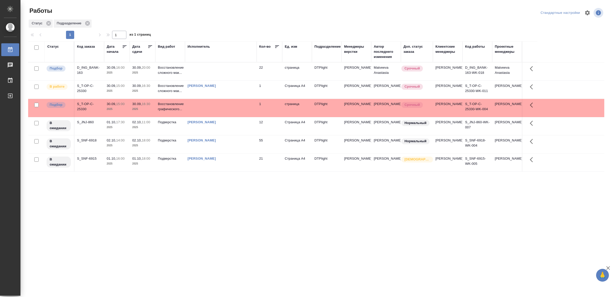
click at [228, 233] on div ".cls-1 fill:#fff; AWATERA Yamkovenko Vera Работы 0 Чаты График Выйти Работы Ста…" at bounding box center [307, 148] width 614 height 297
drag, startPoint x: 294, startPoint y: 221, endPoint x: 322, endPoint y: 180, distance: 50.0
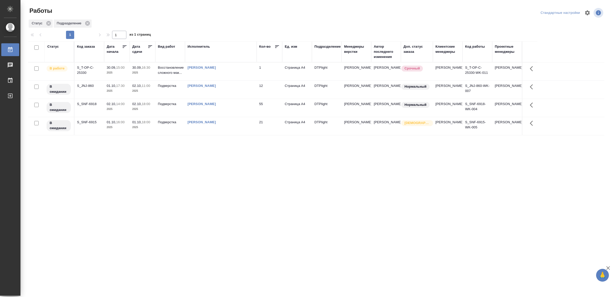
click at [204, 199] on div "Статус Код заказа Дата начала Дата сдачи Вид работ Исполнитель Кол-во Ед. изм П…" at bounding box center [316, 133] width 576 height 184
click at [239, 70] on div "Ямковенко Вера" at bounding box center [221, 67] width 67 height 5
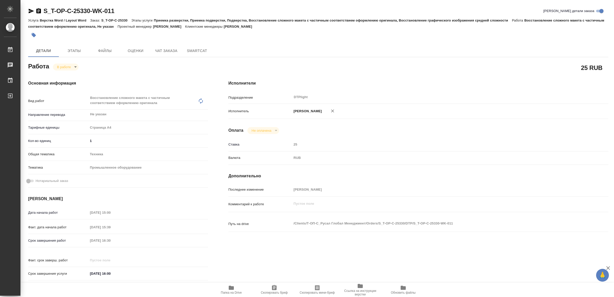
click at [234, 284] on button "Папка на Drive" at bounding box center [231, 289] width 43 height 14
click at [29, 9] on icon "button" at bounding box center [31, 11] width 5 height 5
click at [65, 66] on body "🙏 .cls-1 fill:#fff; AWATERA Yamkovenko Vera Работы 0 Чаты График Выйти S_T-OP-C…" at bounding box center [307, 148] width 614 height 297
click at [73, 76] on button "Выполнен" at bounding box center [66, 76] width 19 height 6
type textarea "x"
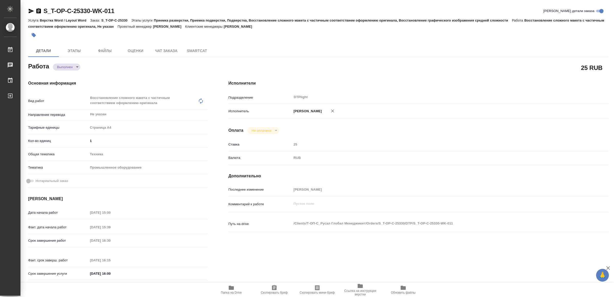
type textarea "x"
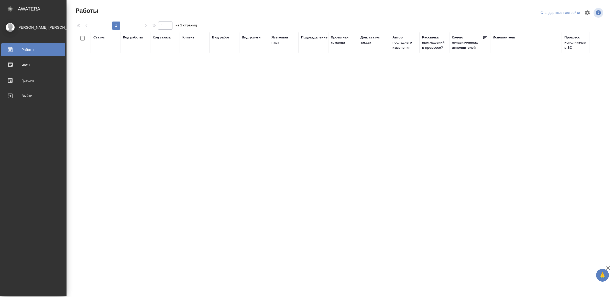
click at [18, 98] on div "Выйти" at bounding box center [33, 96] width 59 height 8
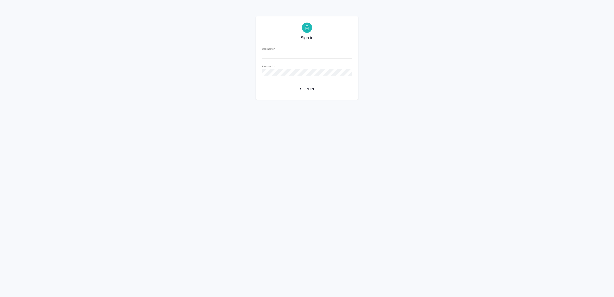
type input "[EMAIL_ADDRESS][DOMAIN_NAME]"
click at [333, 86] on span "Sign in" at bounding box center [307, 89] width 82 height 6
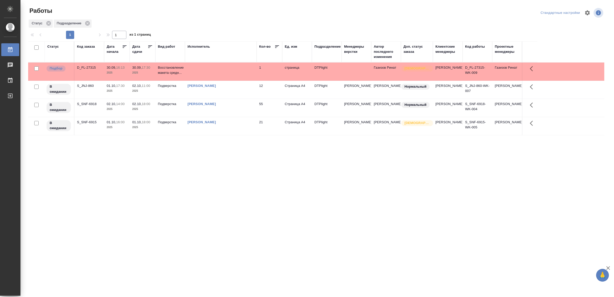
click at [238, 69] on td at bounding box center [221, 71] width 72 height 18
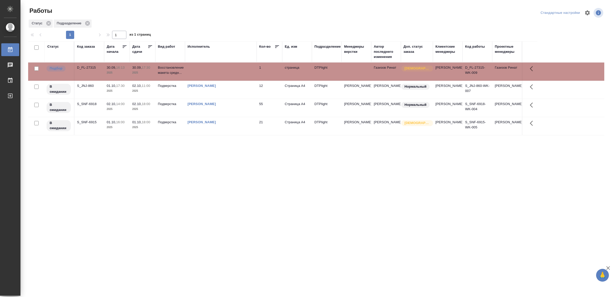
click at [238, 69] on td at bounding box center [221, 71] width 72 height 18
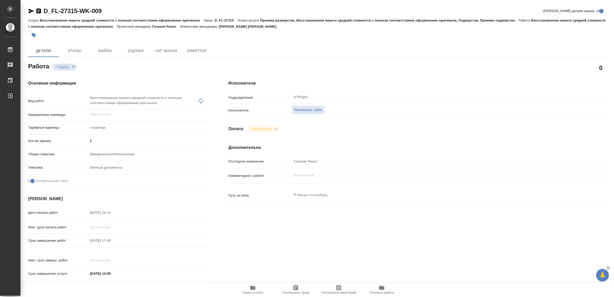
click at [246, 288] on span "Папка на Drive" at bounding box center [252, 289] width 37 height 10
drag, startPoint x: 310, startPoint y: 111, endPoint x: 309, endPoint y: 114, distance: 2.9
click at [310, 110] on span "Назначить себя" at bounding box center [307, 110] width 27 height 6
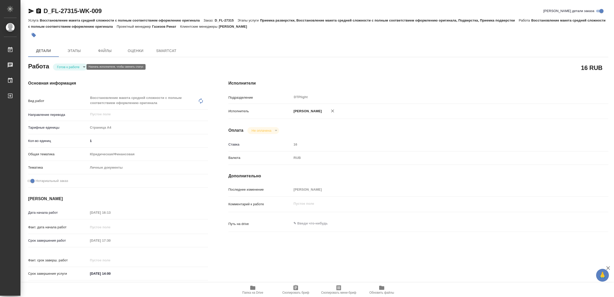
click at [68, 65] on body "🙏 .cls-1 fill:#fff; AWATERA Yamkovenko Vera Работы Чаты График Выйти D_FL-27315…" at bounding box center [307, 148] width 614 height 297
type textarea "x"
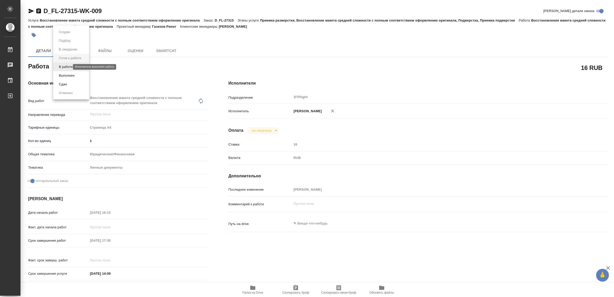
type textarea "x"
click at [68, 65] on button "В работе" at bounding box center [65, 67] width 17 height 6
type textarea "x"
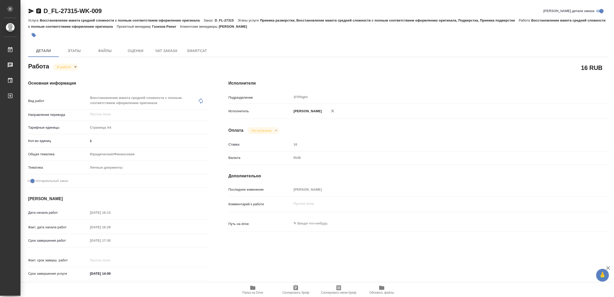
type textarea "x"
click at [29, 11] on icon "button" at bounding box center [31, 11] width 6 height 6
type textarea "x"
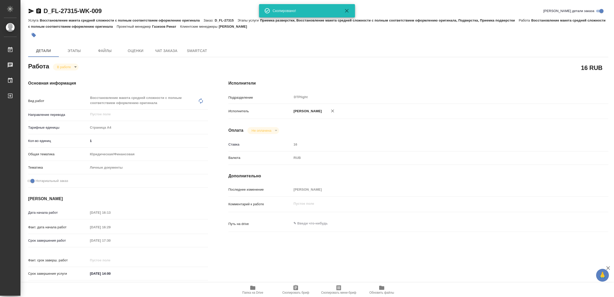
type textarea "x"
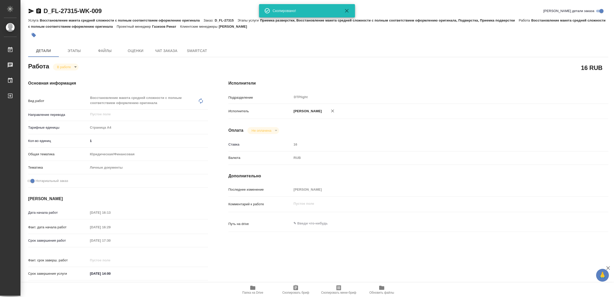
type textarea "x"
click at [254, 290] on span "Папка на Drive" at bounding box center [252, 292] width 21 height 4
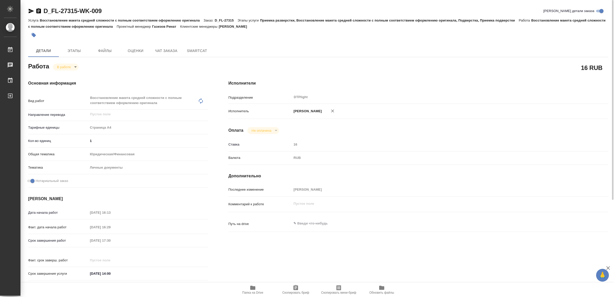
click at [32, 9] on icon "button" at bounding box center [31, 11] width 6 height 6
click at [69, 65] on body "🙏 .cls-1 fill:#fff; AWATERA Yamkovenko Vera Работы 0 Чаты График Выйти D_FL-273…" at bounding box center [307, 148] width 614 height 297
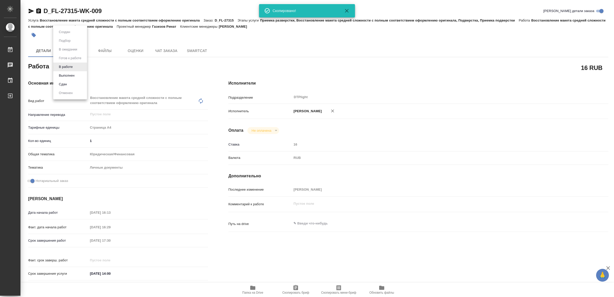
click at [71, 84] on li "Сдан" at bounding box center [70, 84] width 34 height 9
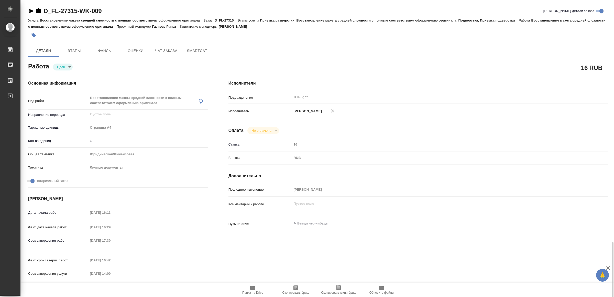
scroll to position [145, 0]
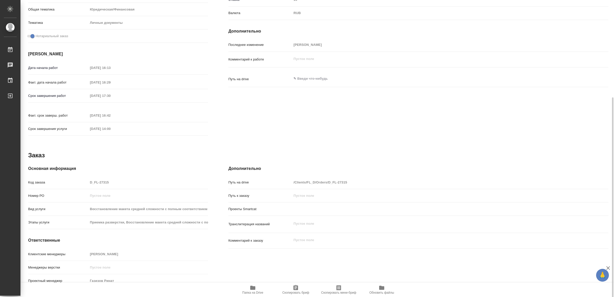
type textarea "x"
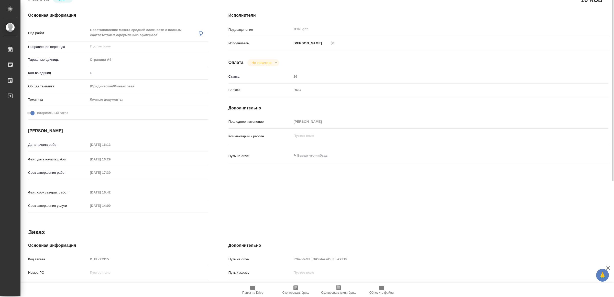
scroll to position [0, 0]
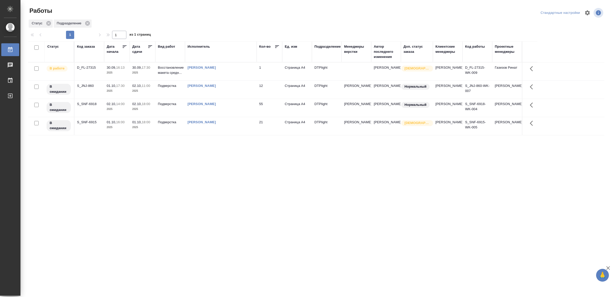
drag, startPoint x: 200, startPoint y: 219, endPoint x: 200, endPoint y: 209, distance: 10.0
